Goal: Task Accomplishment & Management: Use online tool/utility

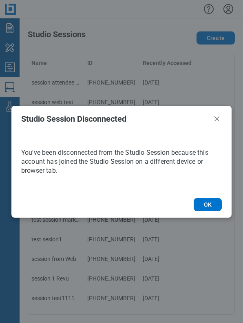
drag, startPoint x: 114, startPoint y: 197, endPoint x: 230, endPoint y: 124, distance: 137.3
click at [114, 197] on footer "OK" at bounding box center [121, 204] width 220 height 26
click at [207, 202] on button "OK" at bounding box center [208, 204] width 28 height 13
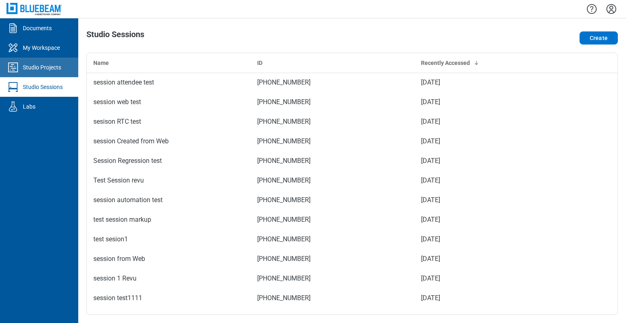
click at [27, 67] on div "Studio Projects" at bounding box center [42, 67] width 38 height 8
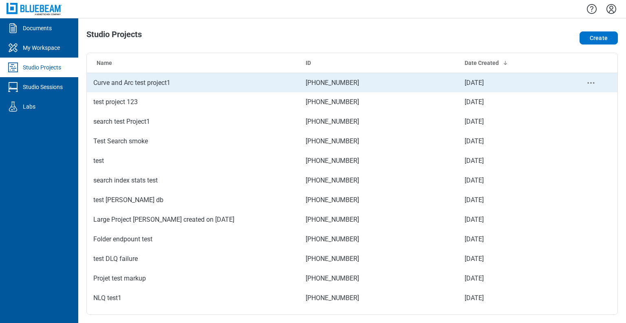
click at [123, 82] on td "Curve and Arc test project1" at bounding box center [193, 83] width 212 height 20
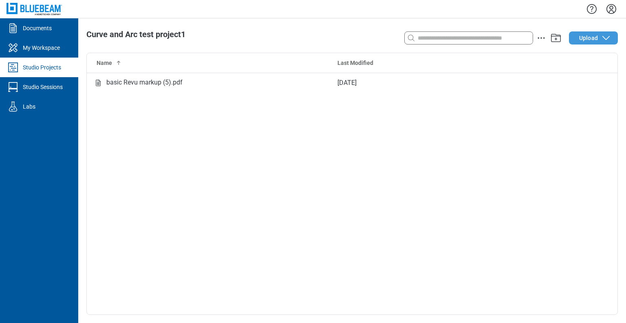
click at [602, 37] on icon "button" at bounding box center [607, 38] width 10 height 10
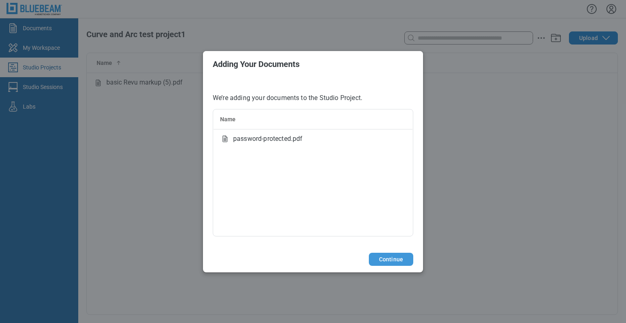
click at [385, 259] on button "Continue" at bounding box center [391, 258] width 44 height 13
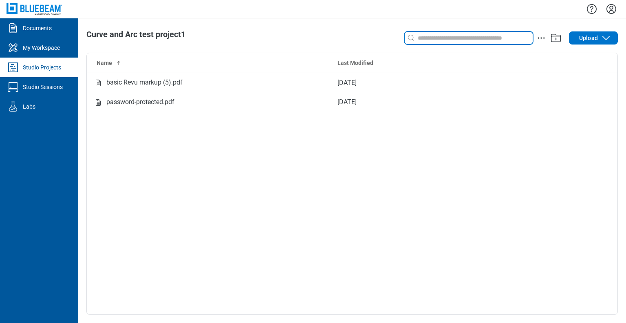
click at [434, 40] on input at bounding box center [474, 37] width 117 height 9
type input "*"
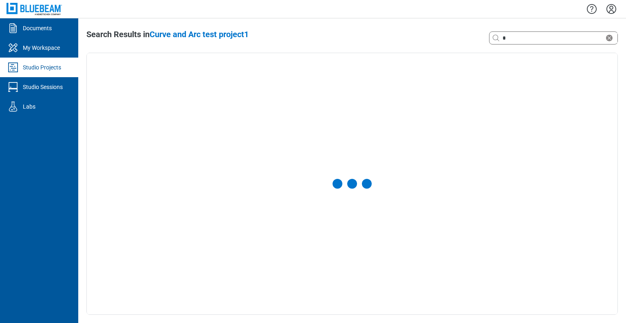
select select "**********"
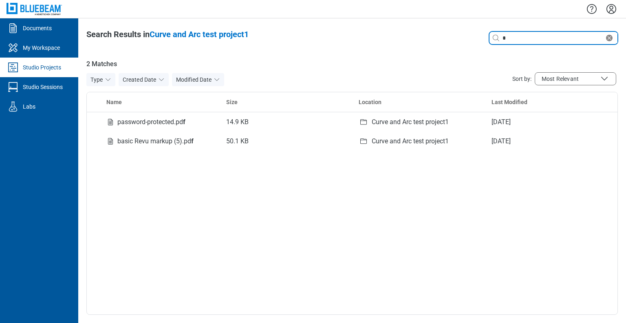
click at [509, 36] on input "*" at bounding box center [553, 37] width 104 height 9
type input "*****"
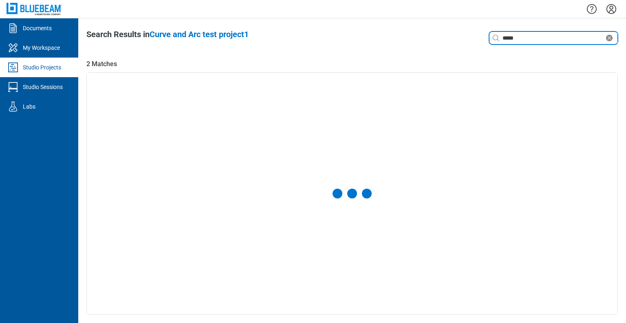
select select "**********"
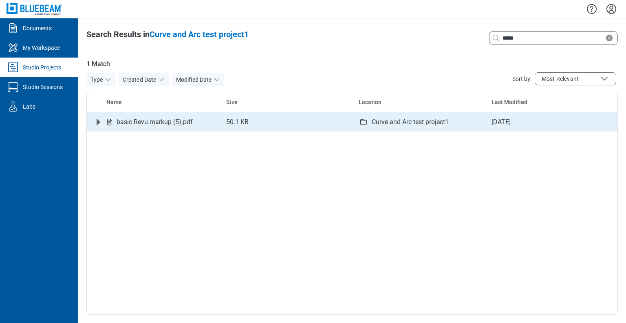
click at [97, 123] on icon "Expand row" at bounding box center [99, 122] width 4 height 7
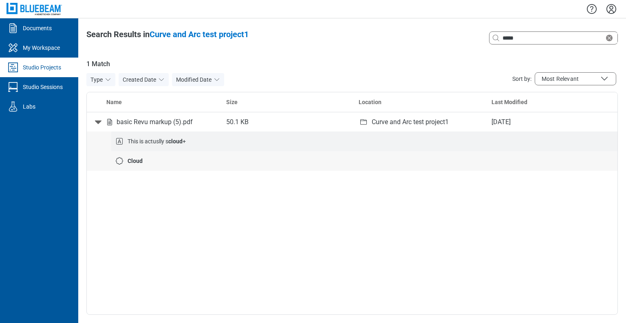
click at [162, 141] on span "This is actuslly s cloud +" at bounding box center [157, 141] width 58 height 7
drag, startPoint x: 524, startPoint y: 36, endPoint x: 526, endPoint y: 32, distance: 4.9
click at [524, 35] on input "*****" at bounding box center [553, 37] width 104 height 9
type input "*"
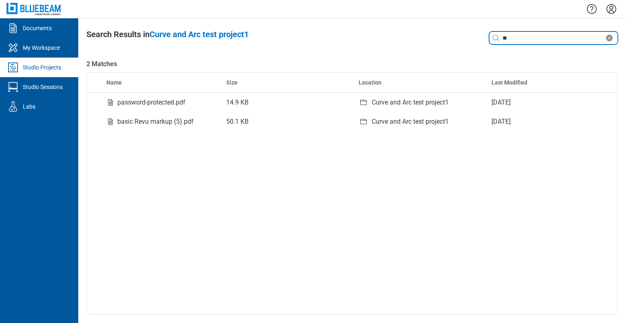
type input "*"
type input "**********"
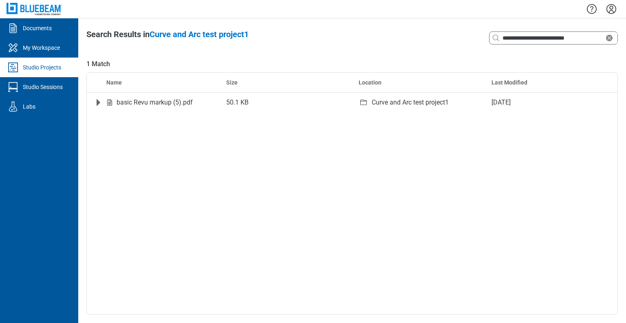
click at [39, 70] on div "Studio Projects" at bounding box center [42, 67] width 38 height 8
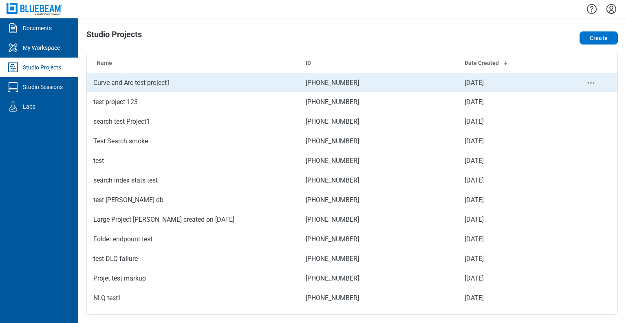
click at [131, 83] on td "Curve and Arc test project1" at bounding box center [193, 83] width 212 height 20
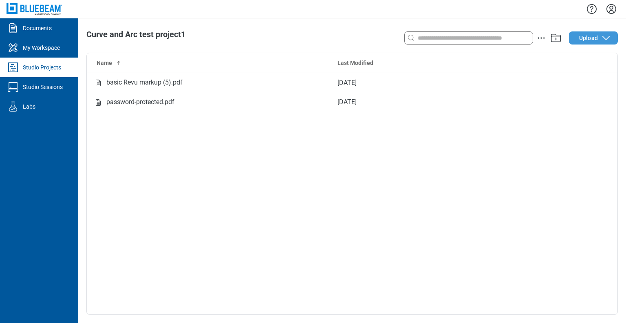
click at [580, 39] on span "Upload" at bounding box center [589, 38] width 19 height 8
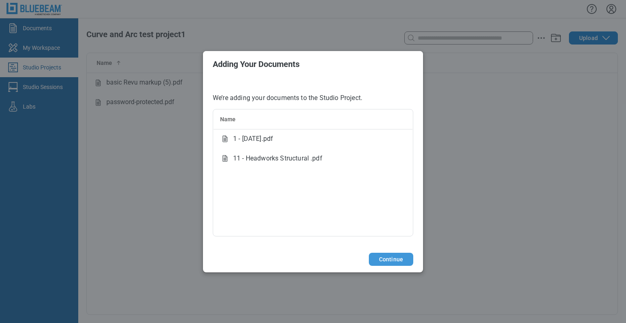
click at [400, 261] on button "Continue" at bounding box center [391, 258] width 44 height 13
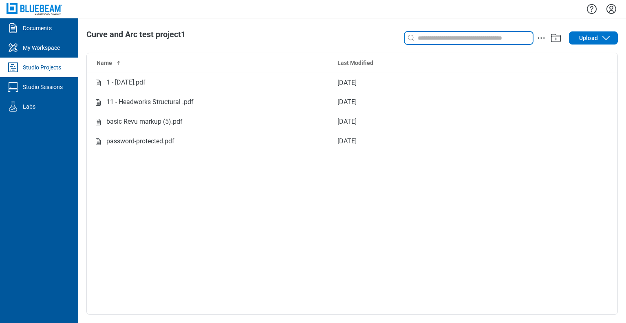
click at [460, 41] on input at bounding box center [474, 37] width 117 height 9
type input "*"
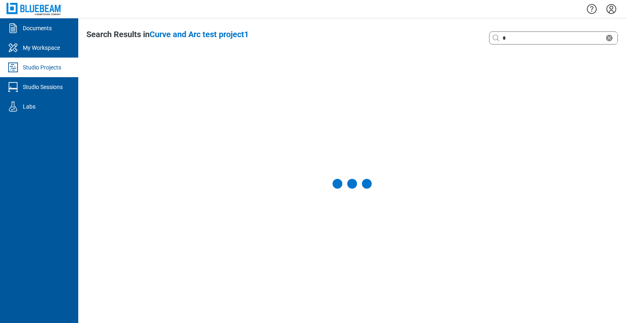
select select "**********"
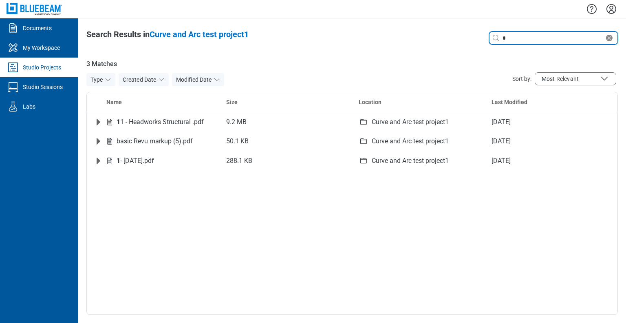
click at [518, 40] on input "*" at bounding box center [553, 37] width 104 height 9
type input "*"
type input "********"
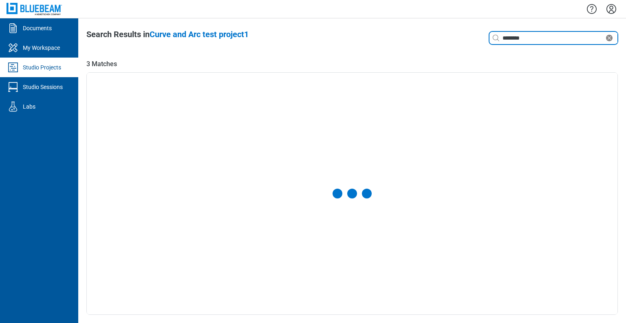
select select "**********"
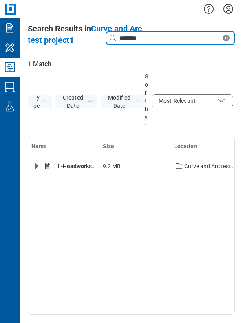
click at [157, 39] on input "********" at bounding box center [170, 37] width 104 height 9
type input "*"
type input "**"
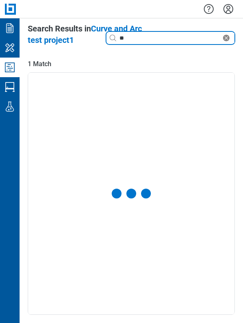
select select "**********"
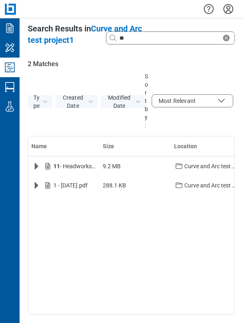
click at [14, 63] on icon "Studio Projects" at bounding box center [10, 67] width 10 height 10
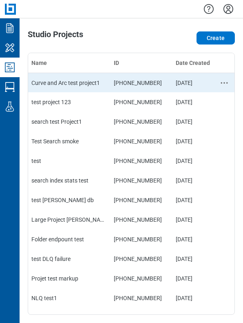
click at [124, 82] on td "298-323-765" at bounding box center [142, 83] width 62 height 20
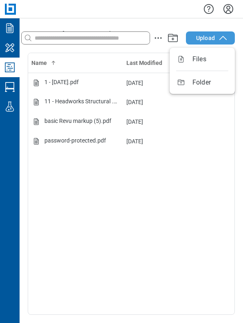
click at [197, 40] on span "Upload" at bounding box center [205, 38] width 19 height 8
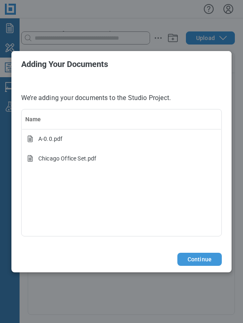
click at [201, 260] on button "Continue" at bounding box center [199, 258] width 44 height 13
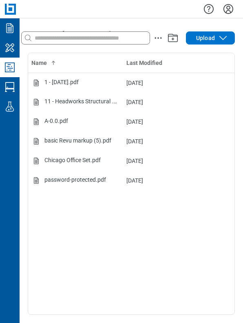
click at [9, 71] on icon "Studio Projects" at bounding box center [9, 67] width 13 height 13
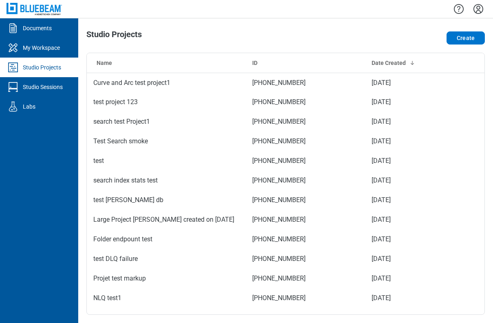
drag, startPoint x: 285, startPoint y: 10, endPoint x: 461, endPoint y: 13, distance: 175.4
click at [285, 10] on div at bounding box center [285, 9] width 415 height 18
click at [470, 40] on button "Create" at bounding box center [466, 37] width 38 height 13
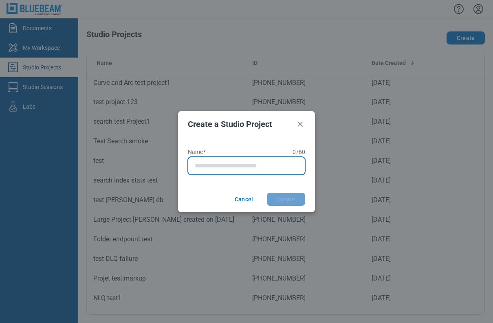
click at [212, 165] on input "Name* 0 of 60 characters 0 / 60" at bounding box center [248, 166] width 107 height 10
type input "**********"
click at [267, 192] on button "Create" at bounding box center [286, 198] width 38 height 13
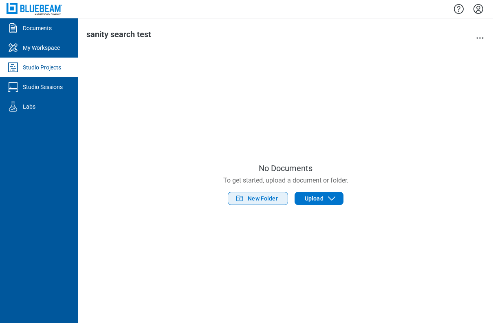
click at [263, 201] on span "New Folder" at bounding box center [263, 198] width 30 height 8
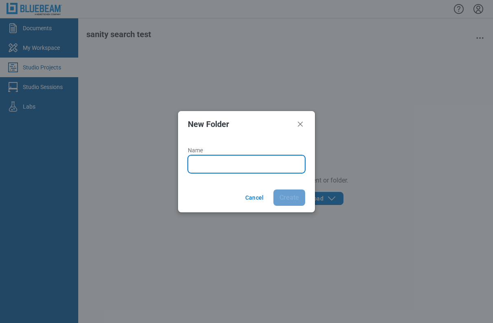
click at [230, 161] on input "Name" at bounding box center [248, 164] width 107 height 10
type input "*******"
click at [274, 189] on button "Create" at bounding box center [290, 197] width 32 height 16
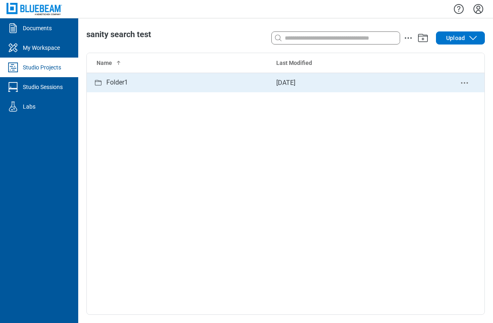
click at [139, 83] on div "Folder1" at bounding box center [178, 82] width 170 height 10
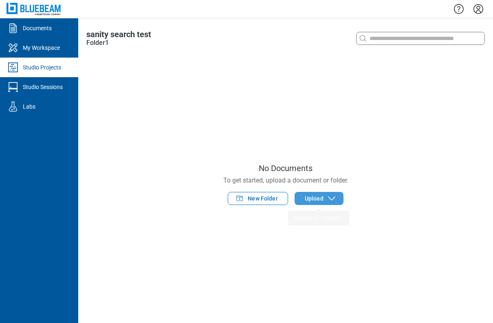
click at [325, 203] on button "Upload" at bounding box center [319, 198] width 49 height 13
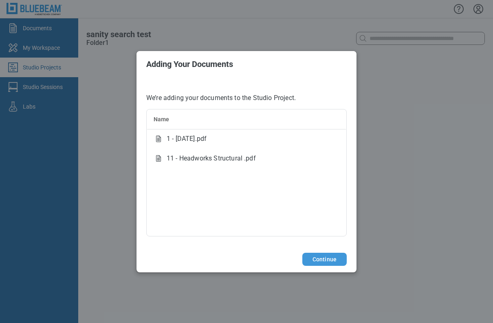
click at [314, 258] on button "Continue" at bounding box center [325, 258] width 44 height 13
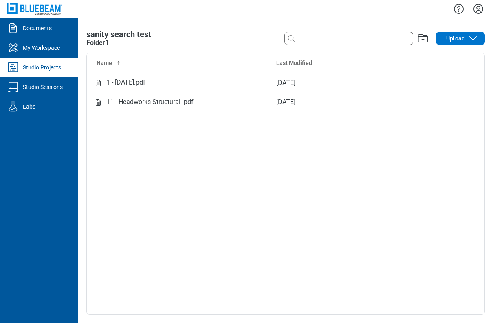
click at [51, 66] on div "Studio Projects" at bounding box center [42, 67] width 38 height 8
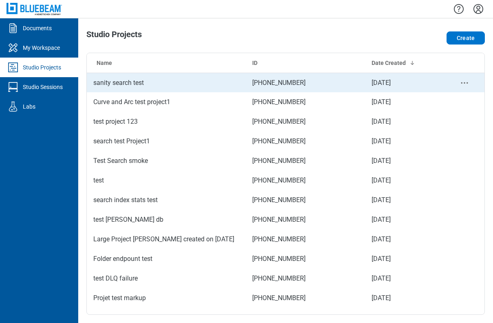
click at [162, 84] on td "sanity search test" at bounding box center [166, 83] width 159 height 20
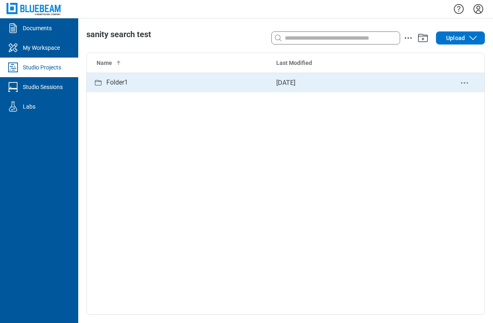
click at [124, 87] on td "Folder1" at bounding box center [178, 83] width 183 height 20
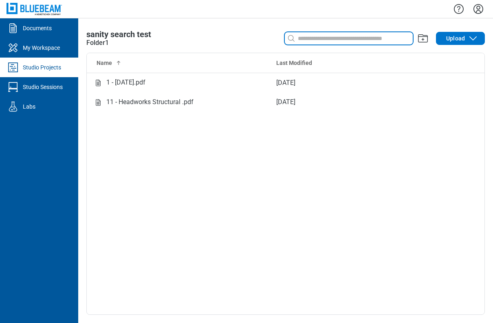
click at [324, 36] on input at bounding box center [354, 38] width 117 height 9
type input "*"
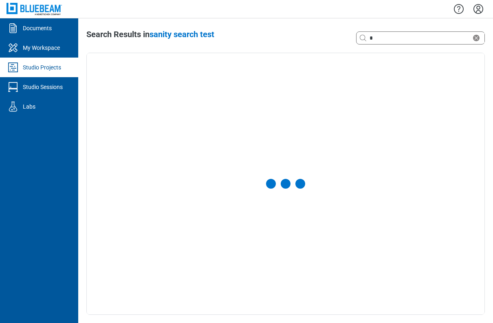
select select "**********"
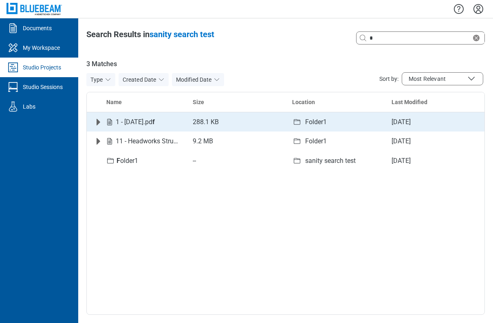
click at [97, 119] on icon "Expand row" at bounding box center [99, 122] width 4 height 7
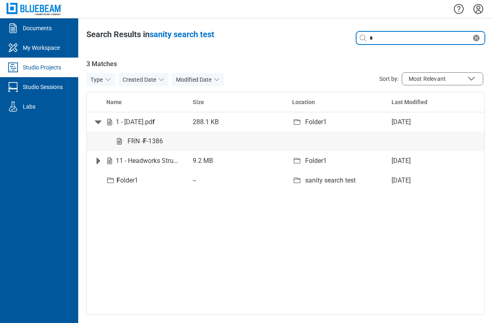
click at [381, 38] on input "*" at bounding box center [420, 37] width 104 height 9
type input "*****"
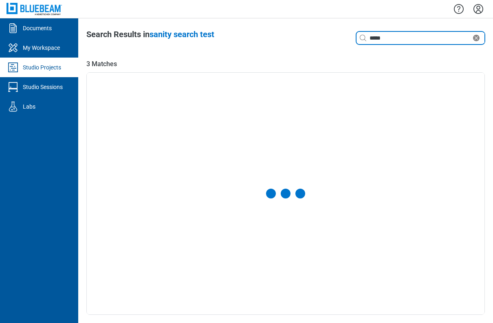
select select "**********"
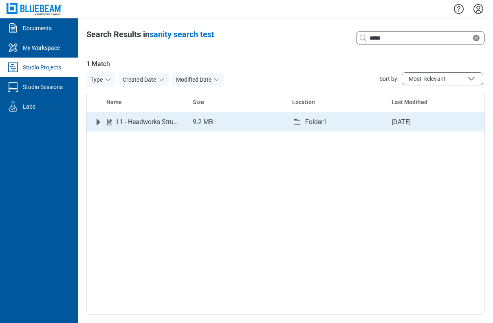
click at [96, 122] on icon "Expand row" at bounding box center [98, 122] width 10 height 10
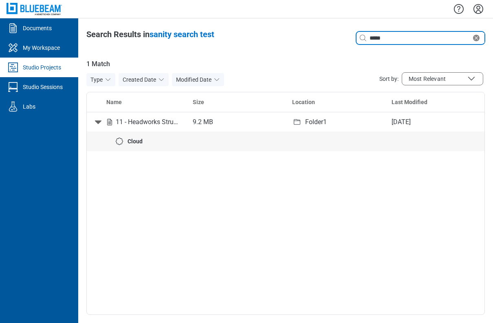
click at [405, 42] on input "*****" at bounding box center [420, 37] width 104 height 9
type input "*"
type input "**"
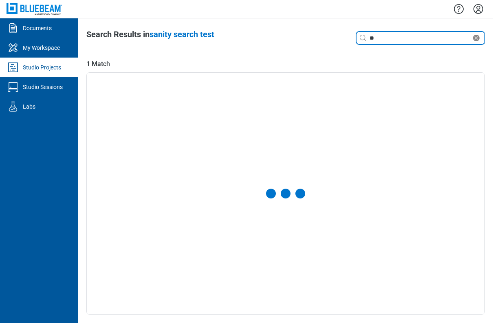
select select "**********"
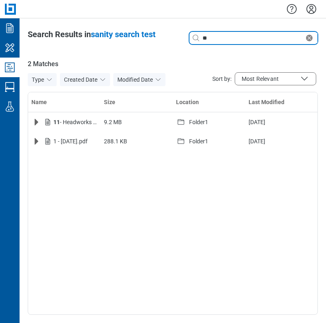
click at [250, 38] on input "**" at bounding box center [253, 37] width 104 height 9
type input "*"
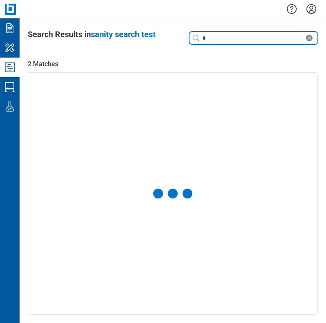
select select "**********"
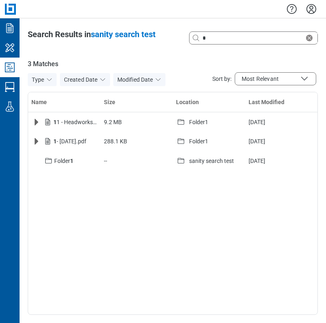
click at [15, 63] on icon "Studio Projects" at bounding box center [10, 67] width 10 height 10
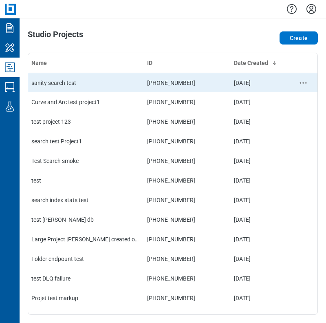
click at [73, 88] on td "sanity search test" at bounding box center [86, 83] width 116 height 20
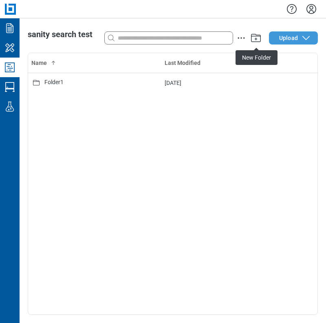
click at [286, 40] on span "Upload" at bounding box center [288, 38] width 19 height 8
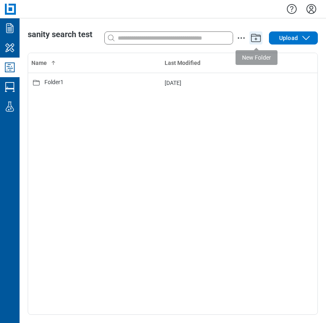
click at [261, 40] on icon "Add" at bounding box center [256, 37] width 13 height 13
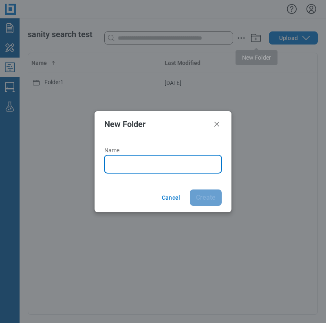
click at [151, 164] on input "Name" at bounding box center [164, 164] width 107 height 10
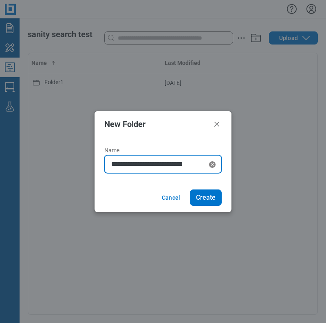
type input "**********"
click at [190, 189] on button "Create" at bounding box center [206, 197] width 32 height 16
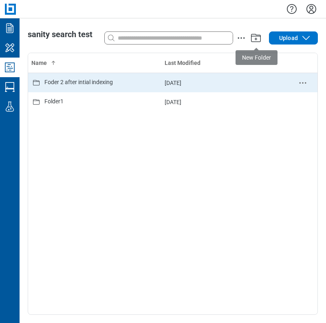
click at [95, 90] on td "Foder 2 after intial indexing" at bounding box center [94, 83] width 133 height 20
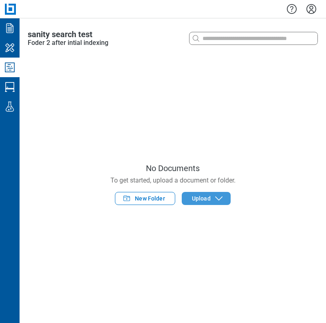
click at [195, 204] on button "Upload" at bounding box center [206, 198] width 49 height 13
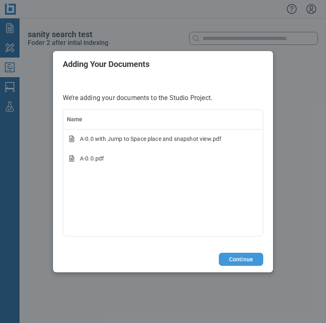
click at [236, 260] on button "Continue" at bounding box center [241, 258] width 44 height 13
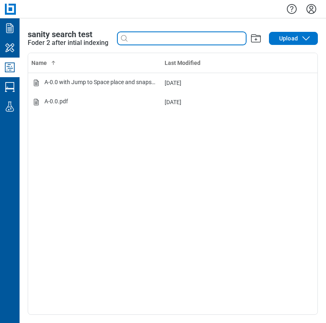
click at [139, 36] on input at bounding box center [187, 38] width 117 height 9
type input "*"
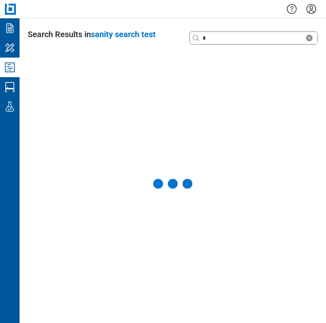
select select "**********"
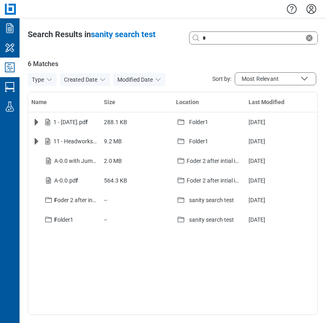
click at [226, 43] on div "*" at bounding box center [254, 37] width 128 height 13
click at [232, 39] on input "*" at bounding box center [253, 37] width 104 height 9
type input "*"
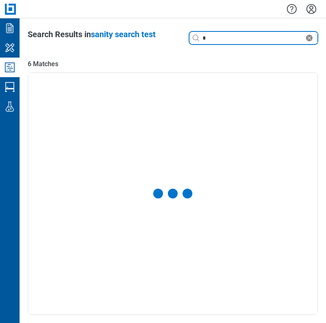
select select "**********"
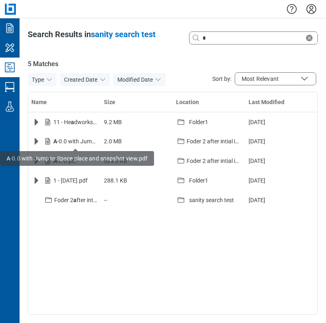
click at [103, 239] on div "Name Size Location Last Modified 11 - He a dworks Structural .pdf 9.2 MB Folder…" at bounding box center [173, 203] width 290 height 223
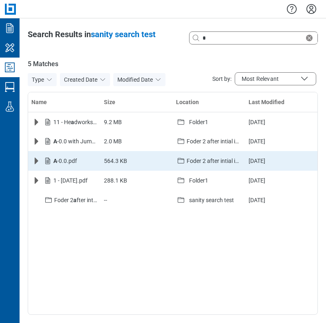
click at [39, 164] on icon "Expand row" at bounding box center [36, 161] width 10 height 10
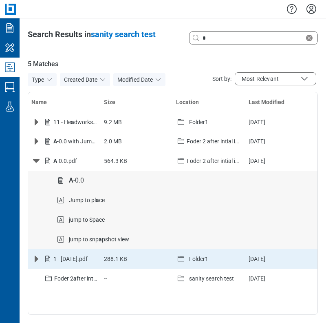
click at [38, 261] on icon "Expand row" at bounding box center [36, 259] width 10 height 10
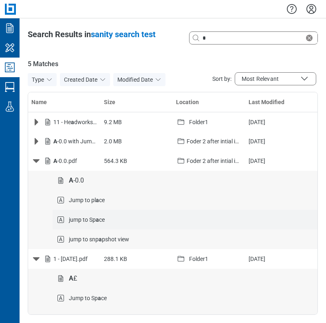
scroll to position [97, 0]
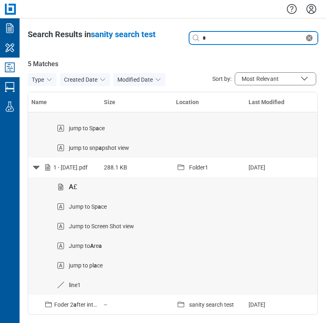
click at [215, 38] on input "*" at bounding box center [253, 37] width 104 height 9
type input "****"
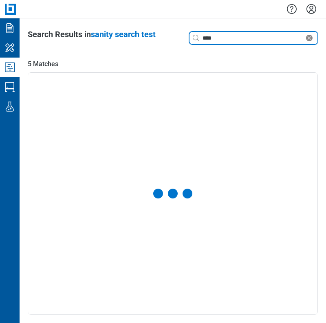
select select "**********"
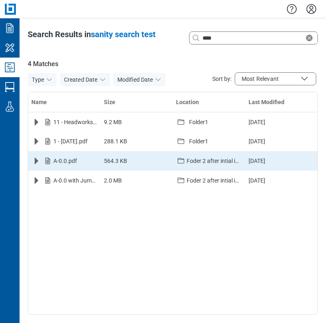
click at [40, 161] on icon "Expand row" at bounding box center [36, 161] width 10 height 10
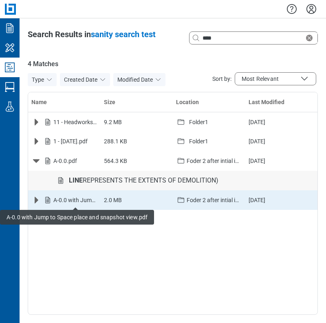
click at [40, 201] on icon "Expand row" at bounding box center [36, 200] width 10 height 10
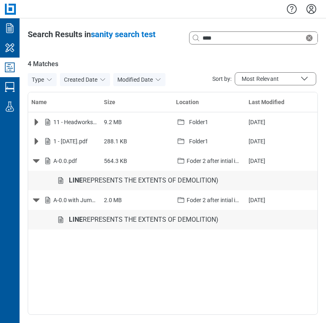
click at [13, 71] on icon "Studio Projects" at bounding box center [9, 67] width 13 height 13
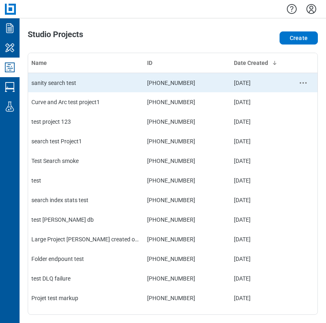
click at [70, 86] on td "sanity search test" at bounding box center [86, 83] width 116 height 20
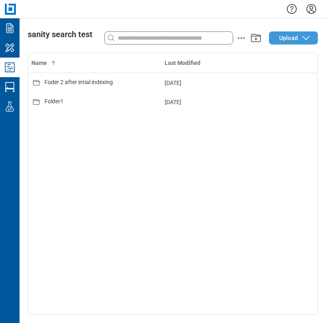
click at [286, 40] on span "Upload" at bounding box center [288, 38] width 19 height 8
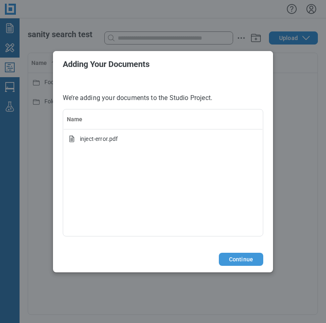
click at [235, 260] on button "Continue" at bounding box center [241, 258] width 44 height 13
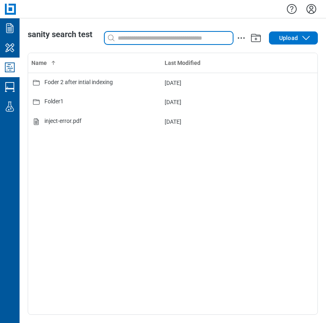
click at [177, 40] on input at bounding box center [174, 37] width 117 height 9
type input "*"
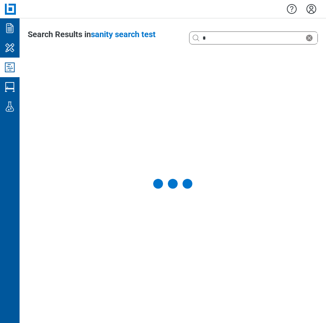
select select "**********"
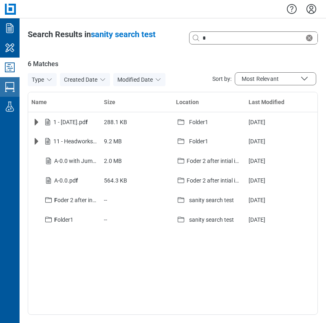
click at [15, 84] on icon "Studio Sessions" at bounding box center [9, 86] width 13 height 13
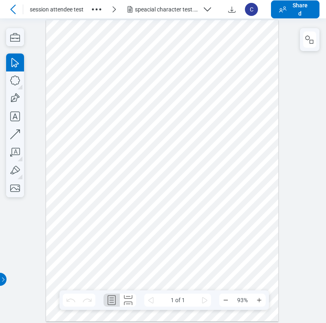
click at [161, 13] on div "speacial character test.pdf" at bounding box center [167, 9] width 65 height 8
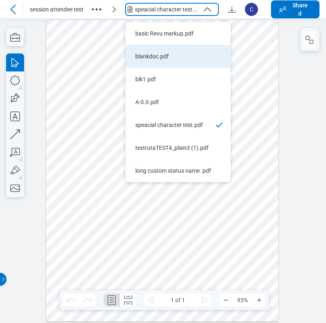
click at [157, 55] on div "blankdoc.pdf" at bounding box center [173, 56] width 76 height 8
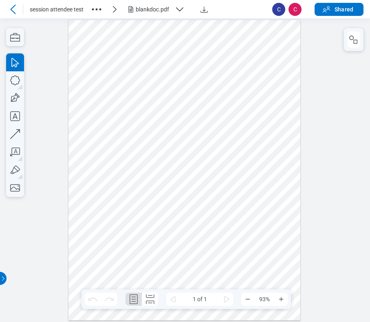
drag, startPoint x: 93, startPoint y: 107, endPoint x: 97, endPoint y: 105, distance: 4.9
click at [93, 107] on div at bounding box center [185, 170] width 232 height 301
click at [15, 80] on icon "button" at bounding box center [15, 80] width 18 height 18
drag, startPoint x: 115, startPoint y: 74, endPoint x: 165, endPoint y: 100, distance: 56.4
click at [165, 100] on div at bounding box center [185, 170] width 232 height 301
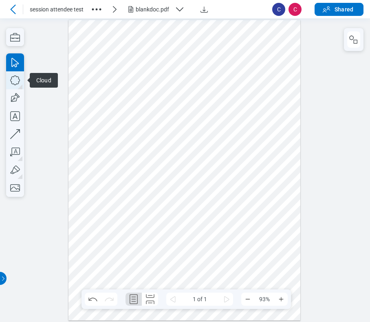
click at [14, 82] on icon "button" at bounding box center [15, 80] width 18 height 18
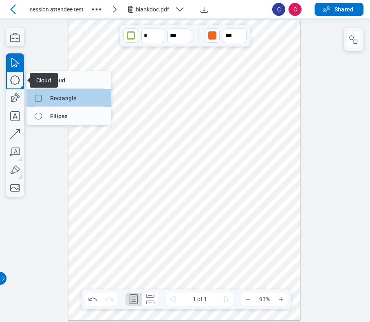
drag, startPoint x: 62, startPoint y: 94, endPoint x: 178, endPoint y: 63, distance: 119.8
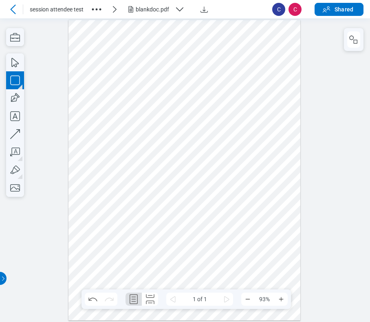
drag, startPoint x: 195, startPoint y: 76, endPoint x: 221, endPoint y: 107, distance: 41.4
click at [221, 107] on div at bounding box center [185, 170] width 232 height 301
click at [241, 108] on div at bounding box center [185, 170] width 232 height 301
drag, startPoint x: 100, startPoint y: 63, endPoint x: 248, endPoint y: 128, distance: 162.2
click at [248, 128] on div at bounding box center [185, 170] width 232 height 301
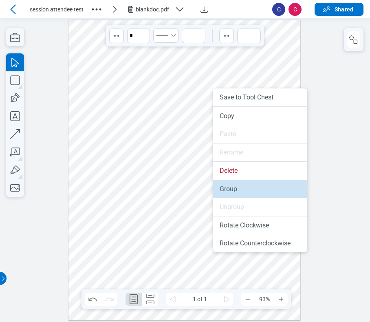
click at [225, 187] on li "Group" at bounding box center [260, 189] width 94 height 18
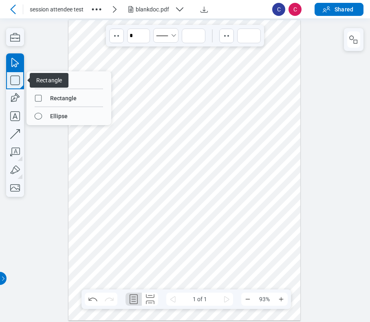
click at [18, 84] on icon "button" at bounding box center [15, 80] width 18 height 18
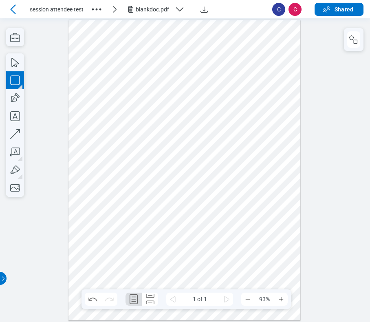
drag, startPoint x: 125, startPoint y: 167, endPoint x: 152, endPoint y: 179, distance: 29.4
click at [152, 178] on div at bounding box center [185, 170] width 232 height 301
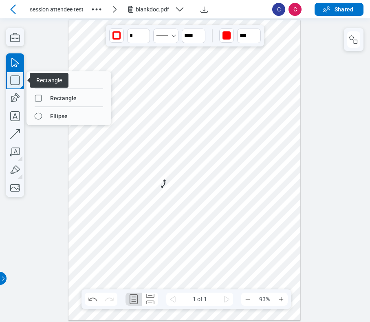
click at [22, 81] on icon "button" at bounding box center [15, 80] width 18 height 18
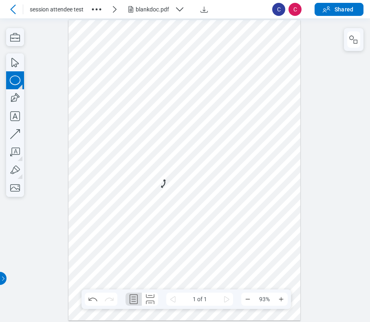
drag, startPoint x: 163, startPoint y: 164, endPoint x: 181, endPoint y: 180, distance: 23.7
click at [181, 180] on div at bounding box center [185, 170] width 232 height 301
click at [204, 180] on div at bounding box center [185, 170] width 232 height 301
drag, startPoint x: 111, startPoint y: 153, endPoint x: 184, endPoint y: 195, distance: 83.7
click at [184, 195] on div at bounding box center [185, 170] width 232 height 301
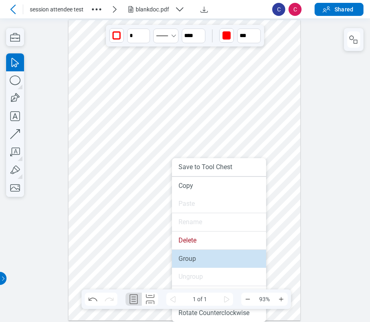
click at [181, 255] on li "Group" at bounding box center [219, 259] width 94 height 18
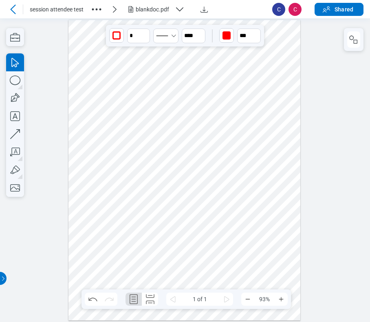
drag, startPoint x: 138, startPoint y: 173, endPoint x: 161, endPoint y: 130, distance: 48.3
click at [161, 130] on div at bounding box center [185, 170] width 232 height 301
click at [229, 141] on div at bounding box center [185, 170] width 232 height 301
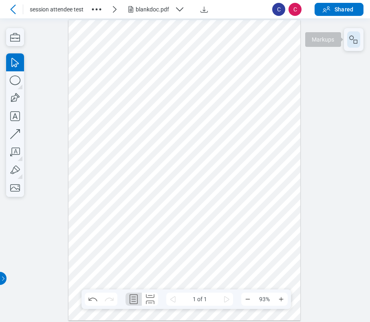
click at [354, 44] on button "button" at bounding box center [353, 39] width 13 height 16
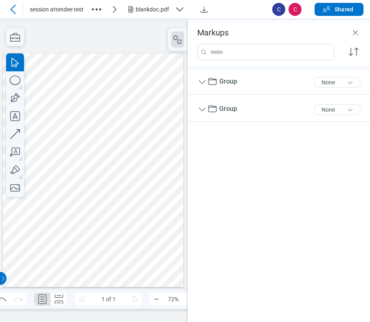
click at [128, 143] on div at bounding box center [93, 170] width 181 height 234
click at [69, 167] on div at bounding box center [93, 170] width 181 height 234
drag, startPoint x: 39, startPoint y: 93, endPoint x: 144, endPoint y: 155, distance: 121.2
click at [144, 155] on div at bounding box center [93, 170] width 181 height 234
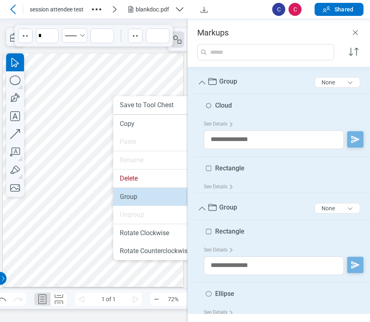
click at [132, 201] on li "Group" at bounding box center [160, 197] width 94 height 18
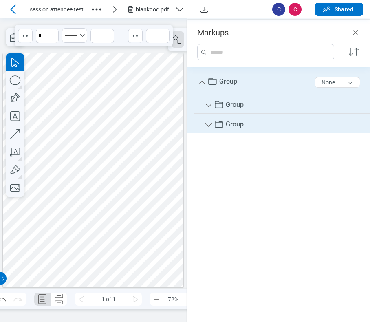
drag, startPoint x: 153, startPoint y: 170, endPoint x: 157, endPoint y: 165, distance: 6.1
click at [153, 170] on div at bounding box center [93, 170] width 181 height 234
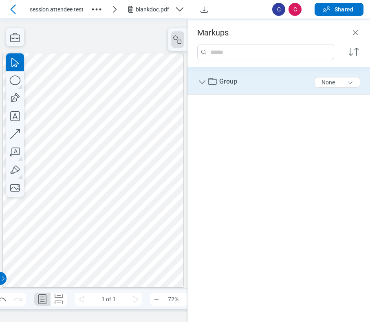
click at [234, 85] on span "Group" at bounding box center [228, 81] width 18 height 8
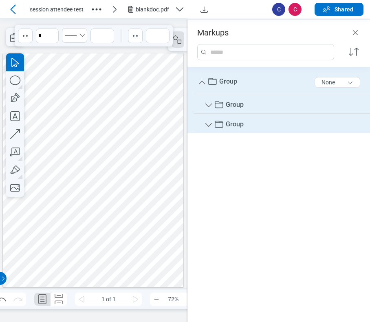
click at [234, 85] on span "Group" at bounding box center [228, 81] width 18 height 8
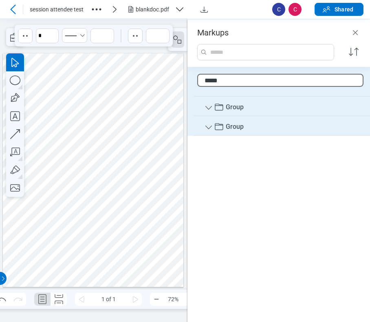
click at [238, 79] on input "*****" at bounding box center [280, 80] width 166 height 13
click at [204, 78] on input "*****" at bounding box center [280, 80] width 166 height 13
type input "**********"
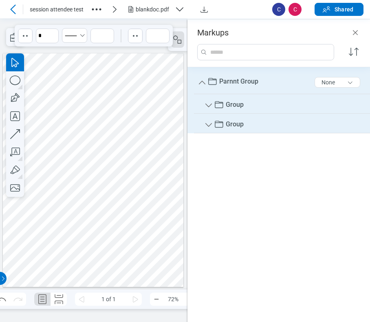
drag, startPoint x: 239, startPoint y: 106, endPoint x: 235, endPoint y: 107, distance: 4.3
click at [235, 107] on span "Group" at bounding box center [235, 105] width 18 height 8
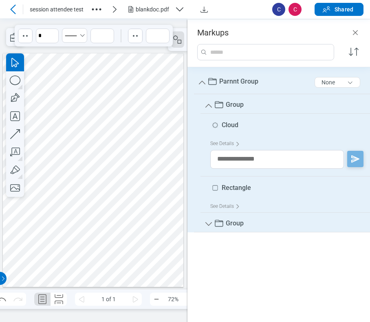
click at [235, 106] on span "Group" at bounding box center [235, 105] width 18 height 8
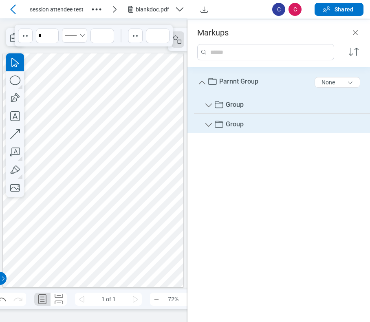
click at [235, 106] on span "Group" at bounding box center [235, 105] width 18 height 8
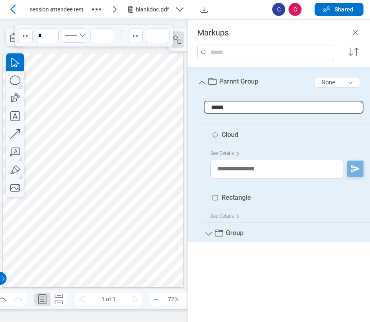
click at [246, 107] on input "*****" at bounding box center [284, 107] width 160 height 13
type input "*********"
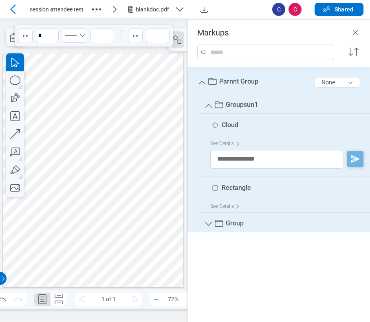
click at [234, 221] on span "Group" at bounding box center [235, 223] width 18 height 8
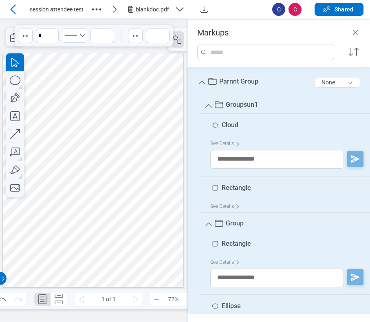
click at [234, 221] on span "Group" at bounding box center [235, 223] width 18 height 8
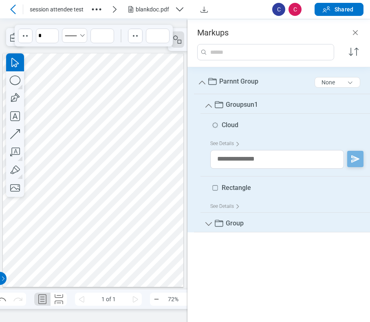
click at [234, 221] on span "Group" at bounding box center [235, 223] width 18 height 8
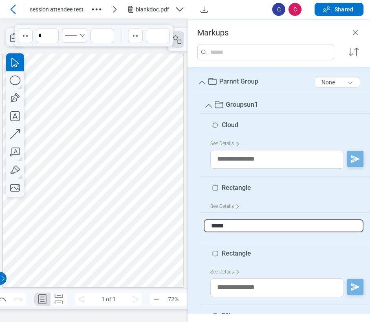
click at [249, 225] on input "*****" at bounding box center [284, 225] width 160 height 13
type input "*********"
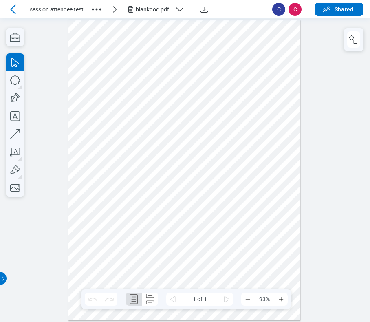
click at [150, 86] on div at bounding box center [185, 170] width 232 height 301
click at [353, 40] on icon "button" at bounding box center [354, 40] width 10 height 10
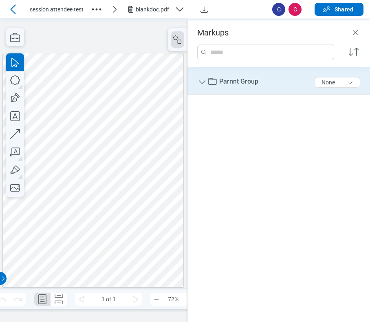
click at [201, 83] on icon "Group" at bounding box center [202, 82] width 7 height 4
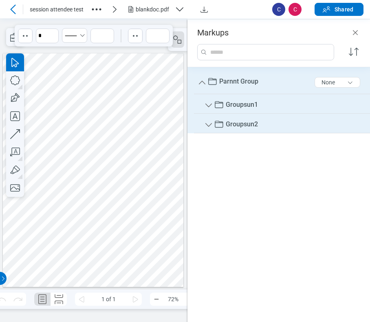
click at [207, 105] on icon "Group" at bounding box center [209, 106] width 7 height 4
click at [210, 109] on icon "Group" at bounding box center [209, 106] width 10 height 10
click at [231, 154] on div "Parnnt Group 12 of 300 characters None Groupsun1 9 of 300 characters Groupsun2 …" at bounding box center [279, 190] width 183 height 247
click at [144, 179] on div at bounding box center [93, 170] width 181 height 234
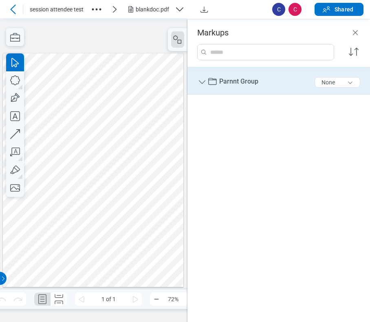
click at [206, 84] on icon "Group" at bounding box center [202, 82] width 10 height 10
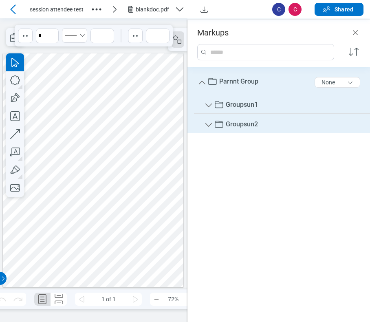
click at [252, 107] on span "Groupsun1" at bounding box center [242, 105] width 32 height 8
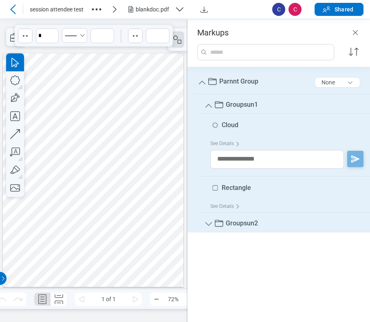
click at [237, 223] on span "Groupsun2" at bounding box center [242, 223] width 32 height 8
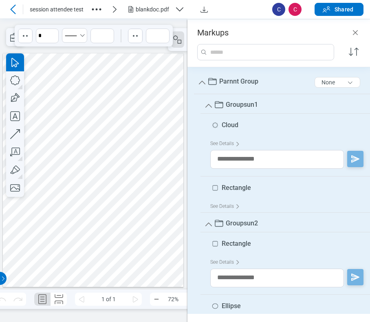
scroll to position [17, 0]
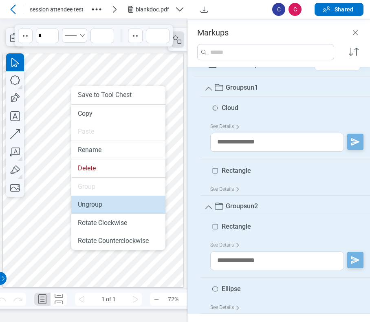
click at [103, 205] on li "Ungroup" at bounding box center [118, 205] width 94 height 18
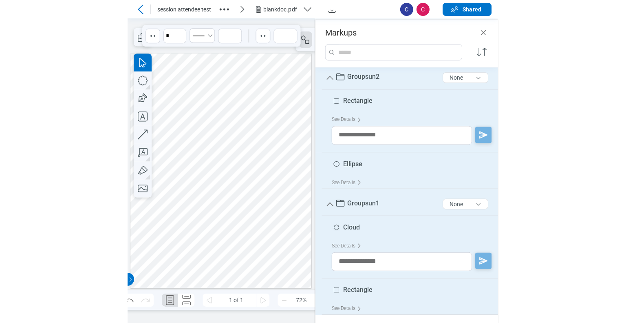
scroll to position [0, 0]
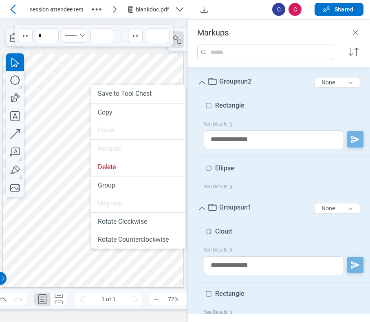
click at [77, 192] on div at bounding box center [93, 170] width 181 height 234
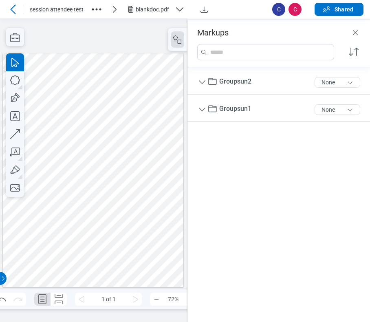
click at [67, 109] on div at bounding box center [93, 170] width 181 height 234
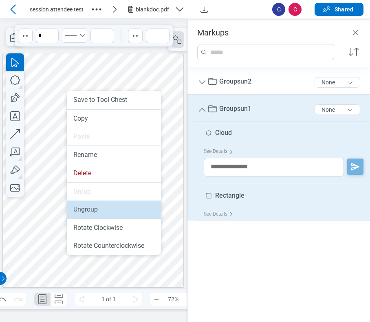
click at [81, 210] on li "Ungroup" at bounding box center [114, 210] width 94 height 18
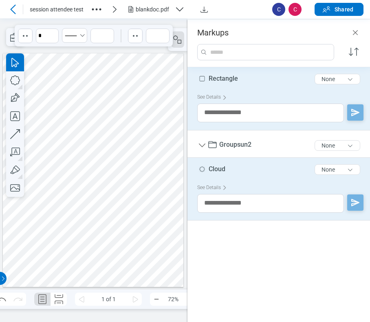
click at [84, 141] on div at bounding box center [93, 170] width 181 height 234
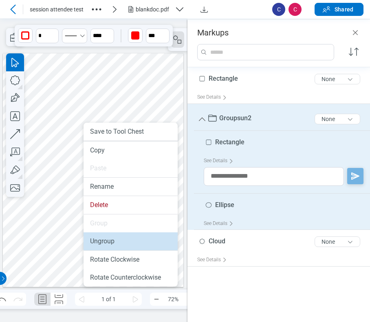
click at [102, 242] on li "Ungroup" at bounding box center [131, 241] width 94 height 18
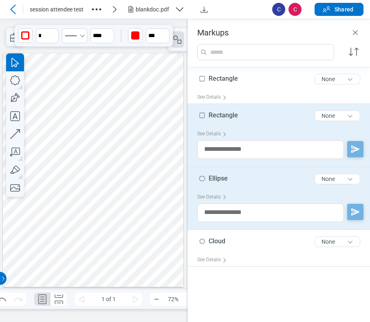
click at [113, 194] on div at bounding box center [93, 170] width 181 height 234
